Goal: Find contact information: Obtain details needed to contact an individual or organization

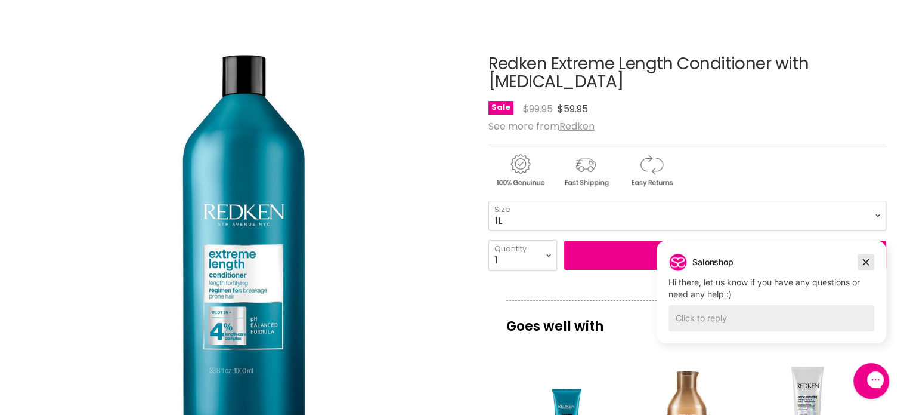
click at [869, 267] on icon "Dismiss campaign" at bounding box center [866, 262] width 12 height 14
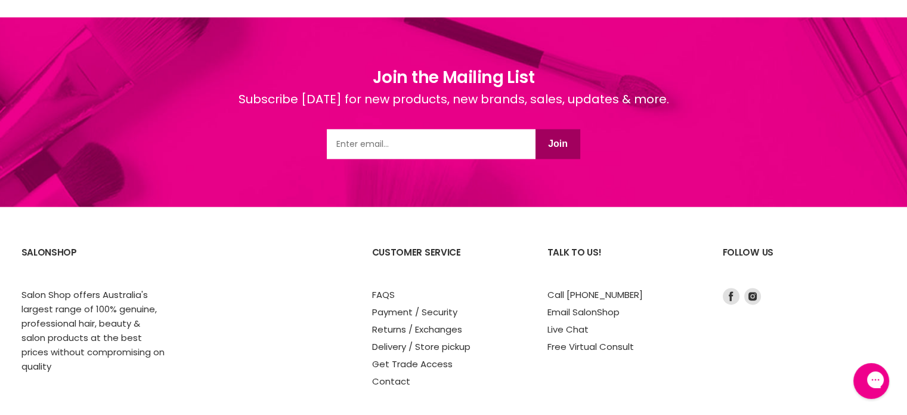
scroll to position [1668, 0]
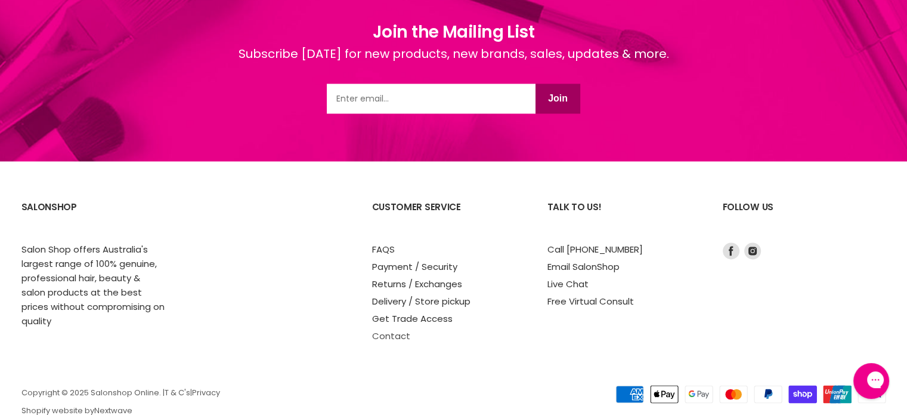
click at [387, 329] on link "Contact" at bounding box center [391, 335] width 38 height 13
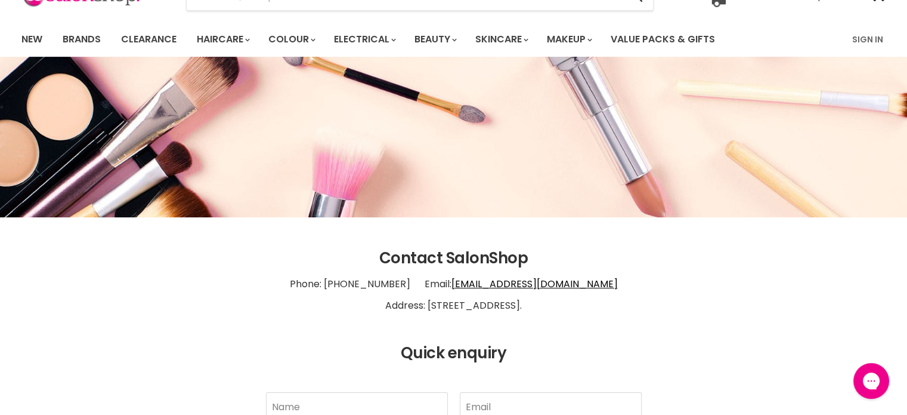
scroll to position [119, 0]
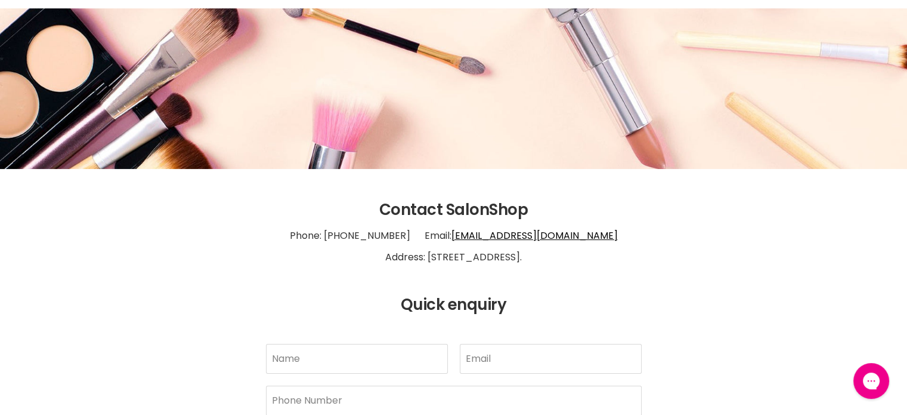
click at [525, 259] on p "Phone: 1300 658 563 Email: info@salonshoponline.com.au Address: 1/21 Trinder Av…" at bounding box center [453, 246] width 865 height 55
